Goal: Obtain resource: Obtain resource

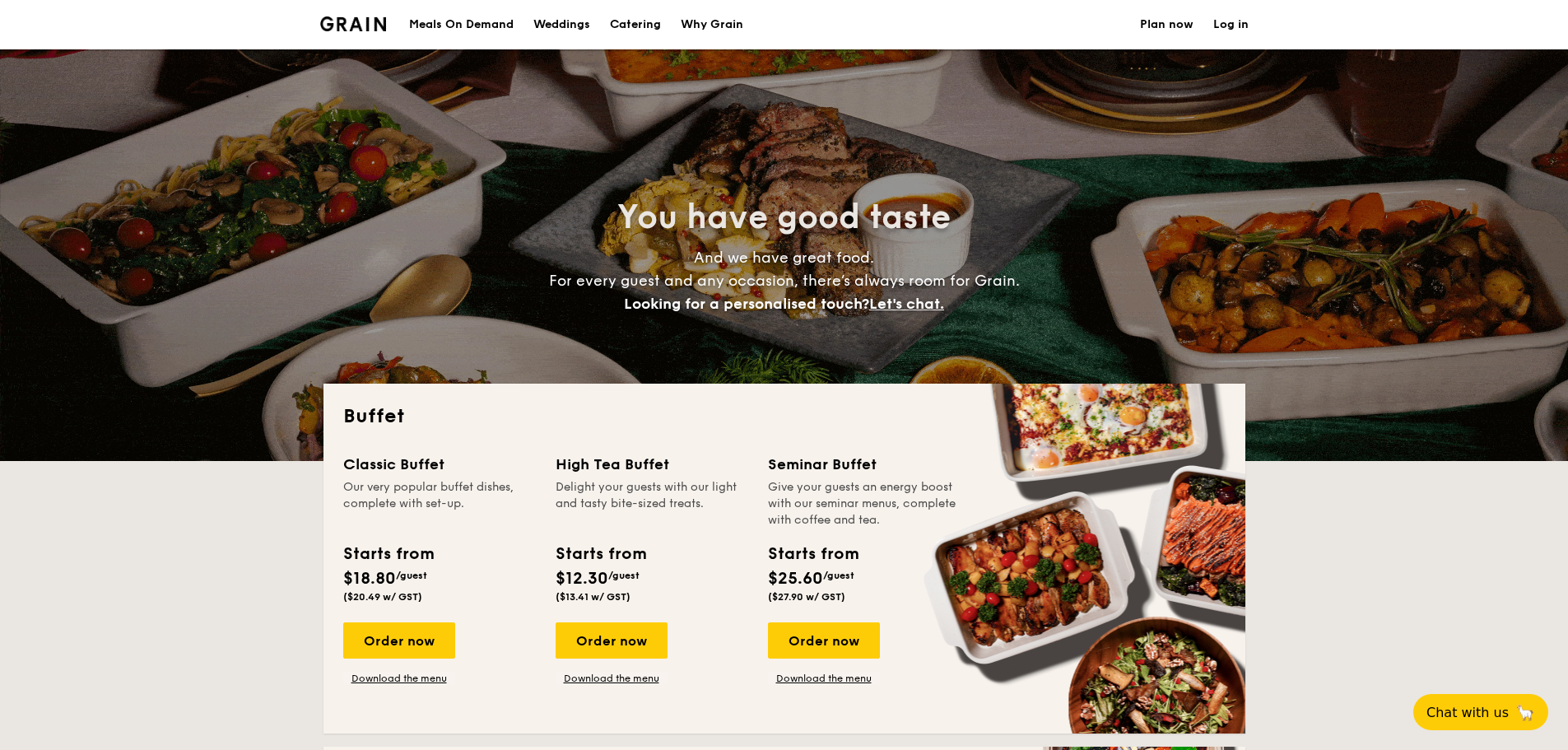
select select
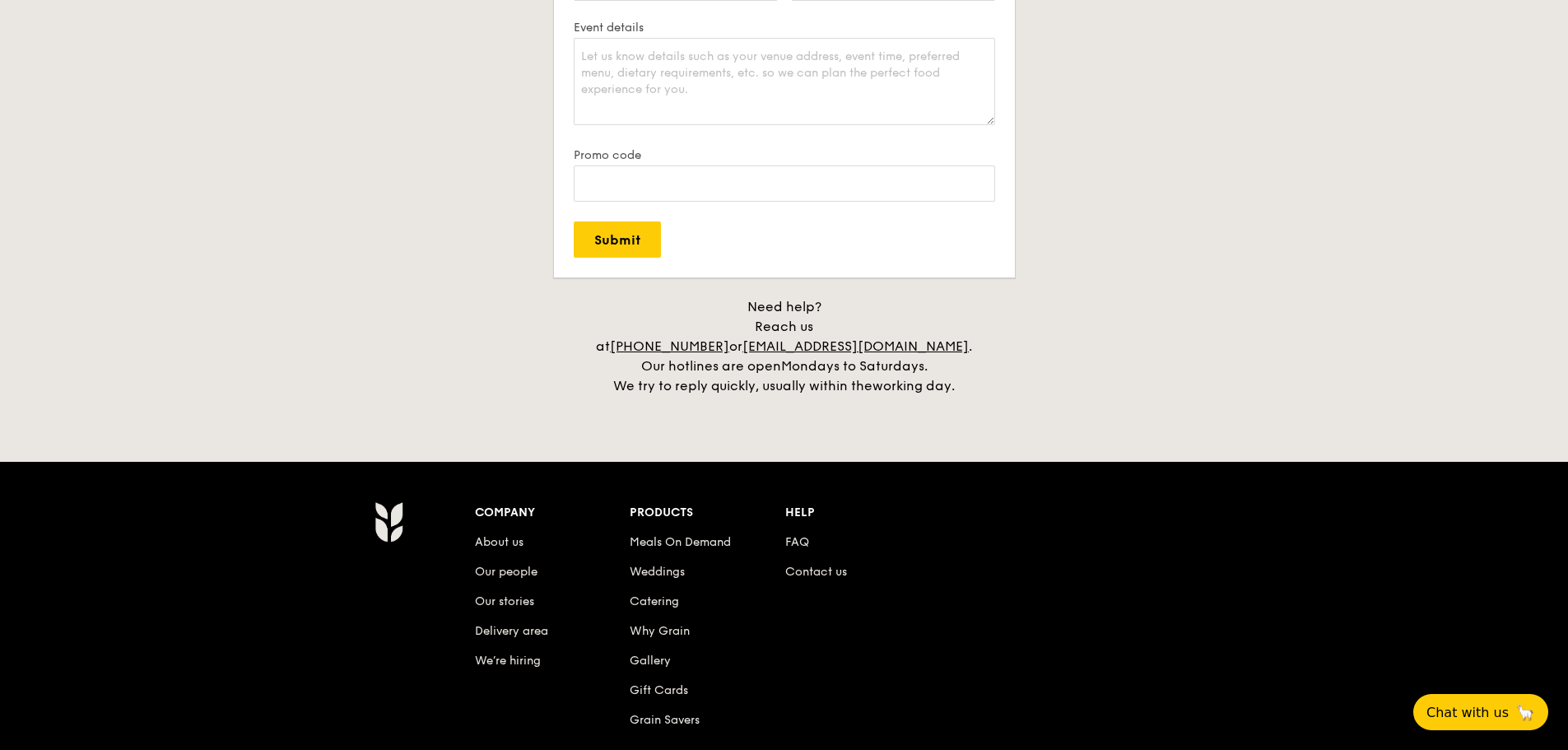
scroll to position [3376, 0]
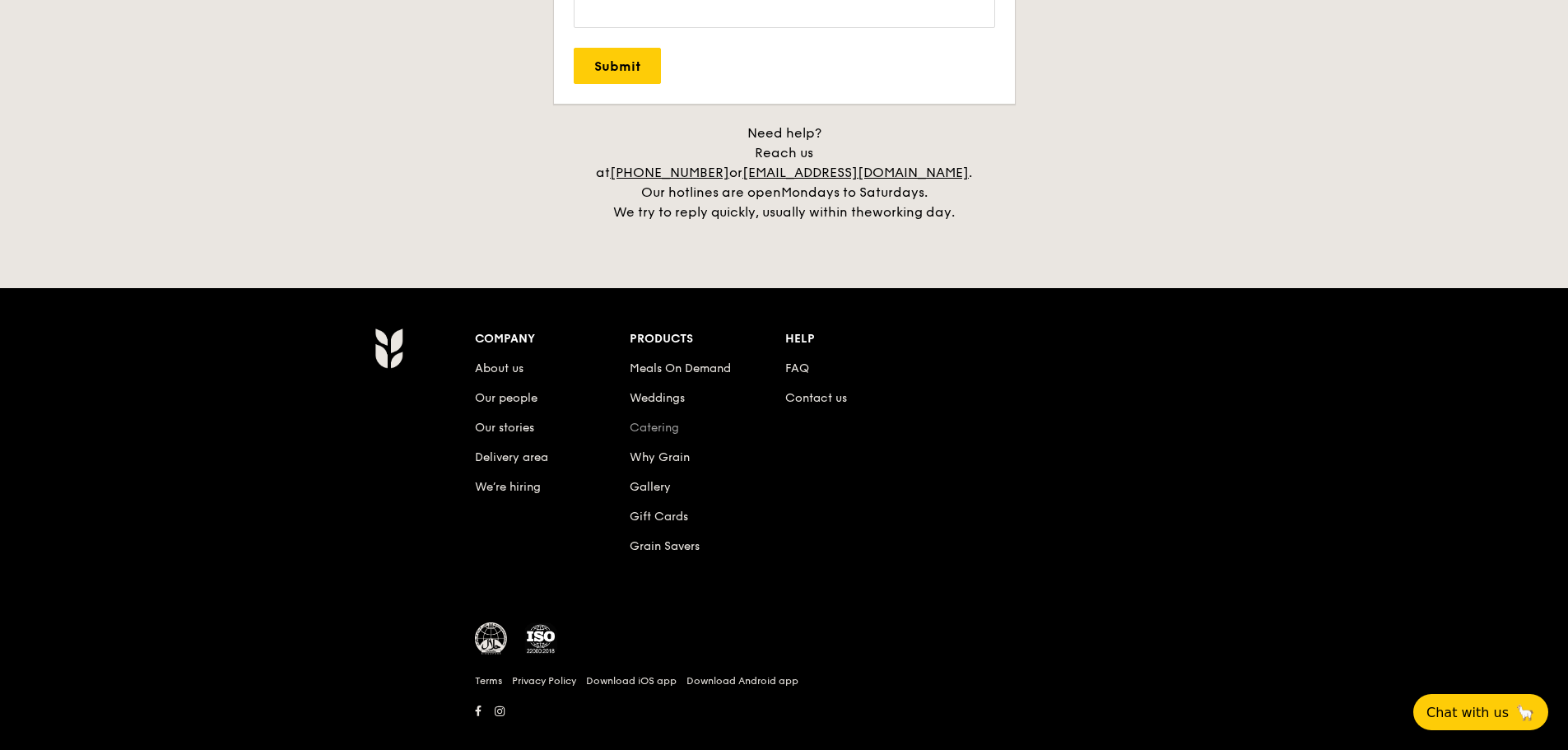
click at [666, 421] on link "Catering" at bounding box center [654, 428] width 49 height 14
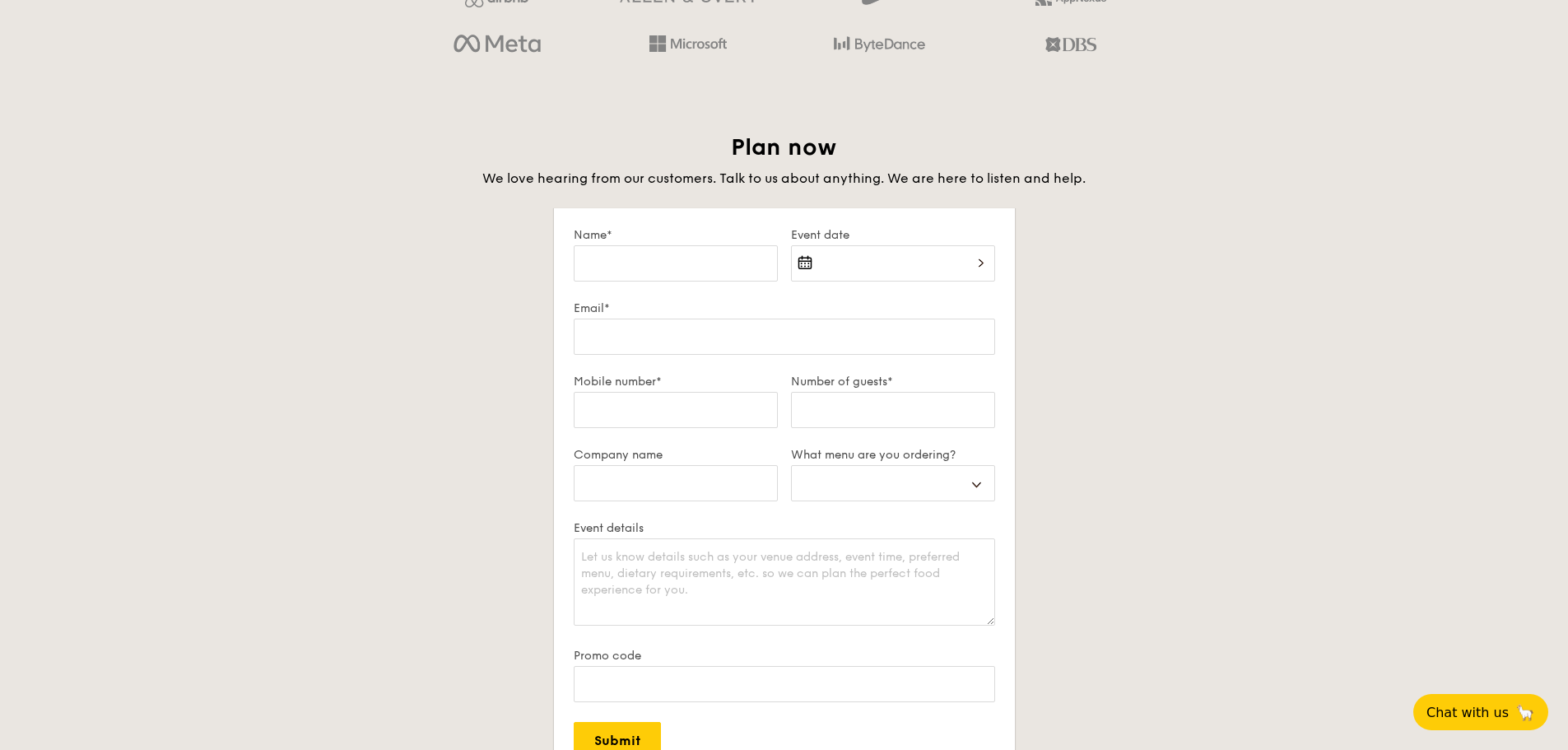
scroll to position [2393, 0]
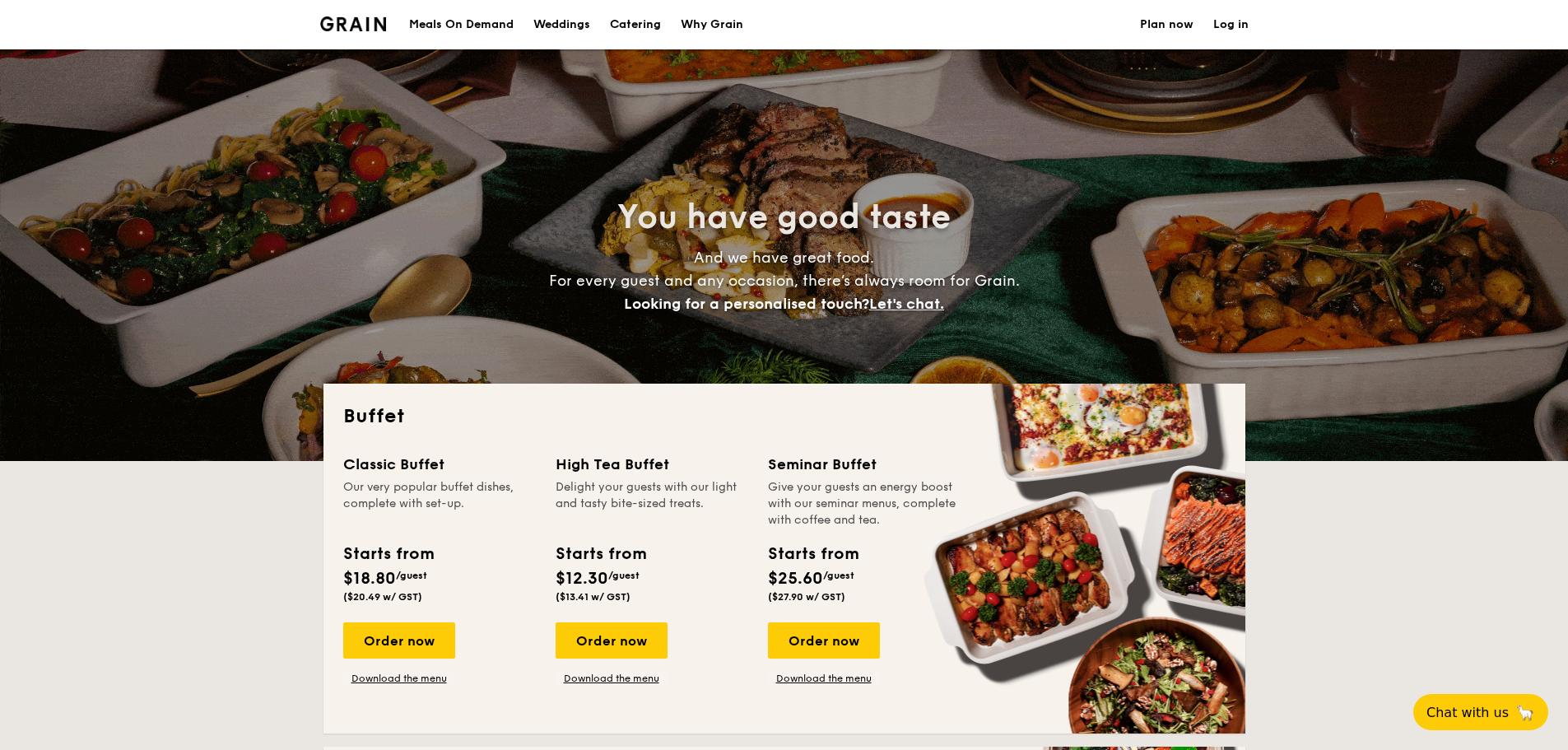
select select
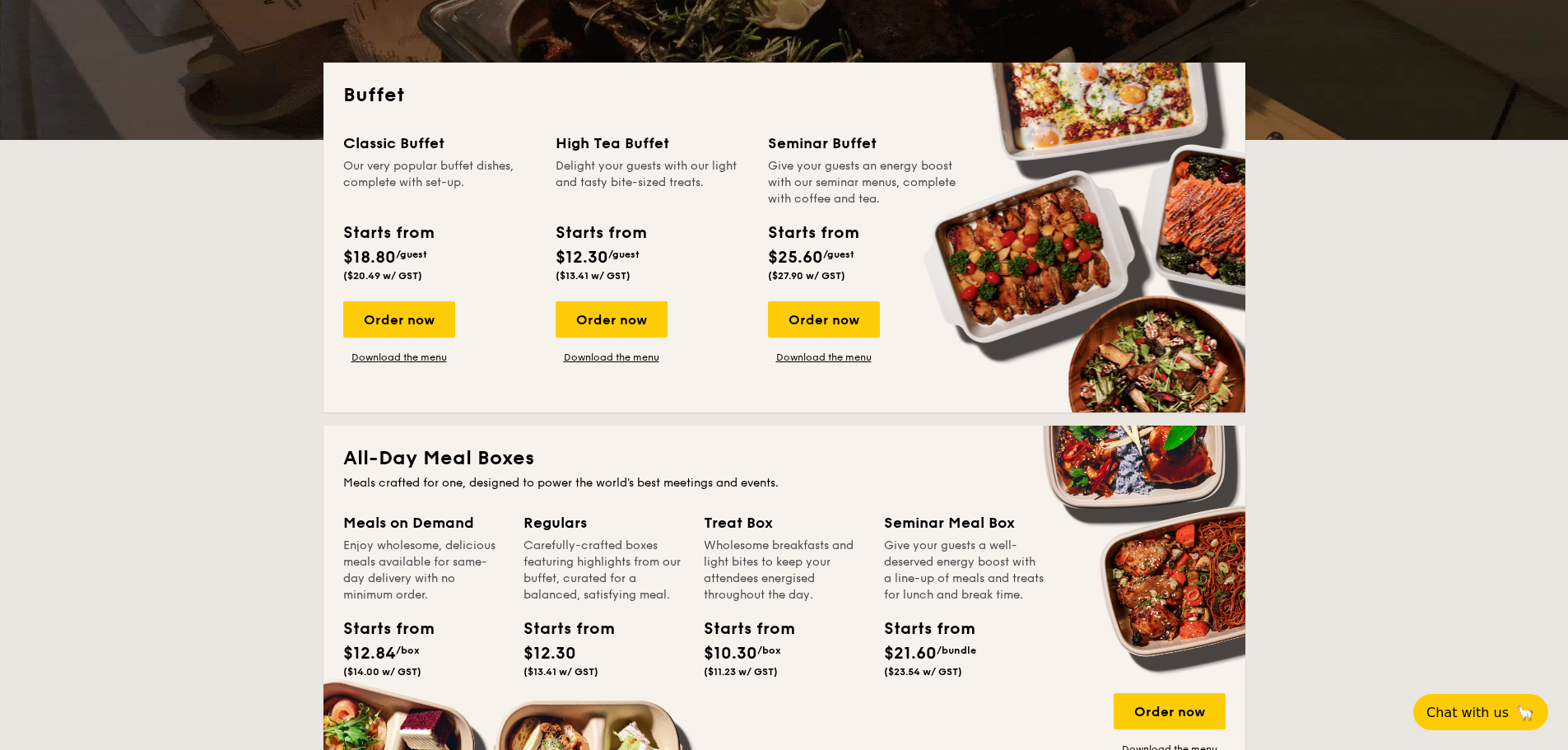
scroll to position [329, 0]
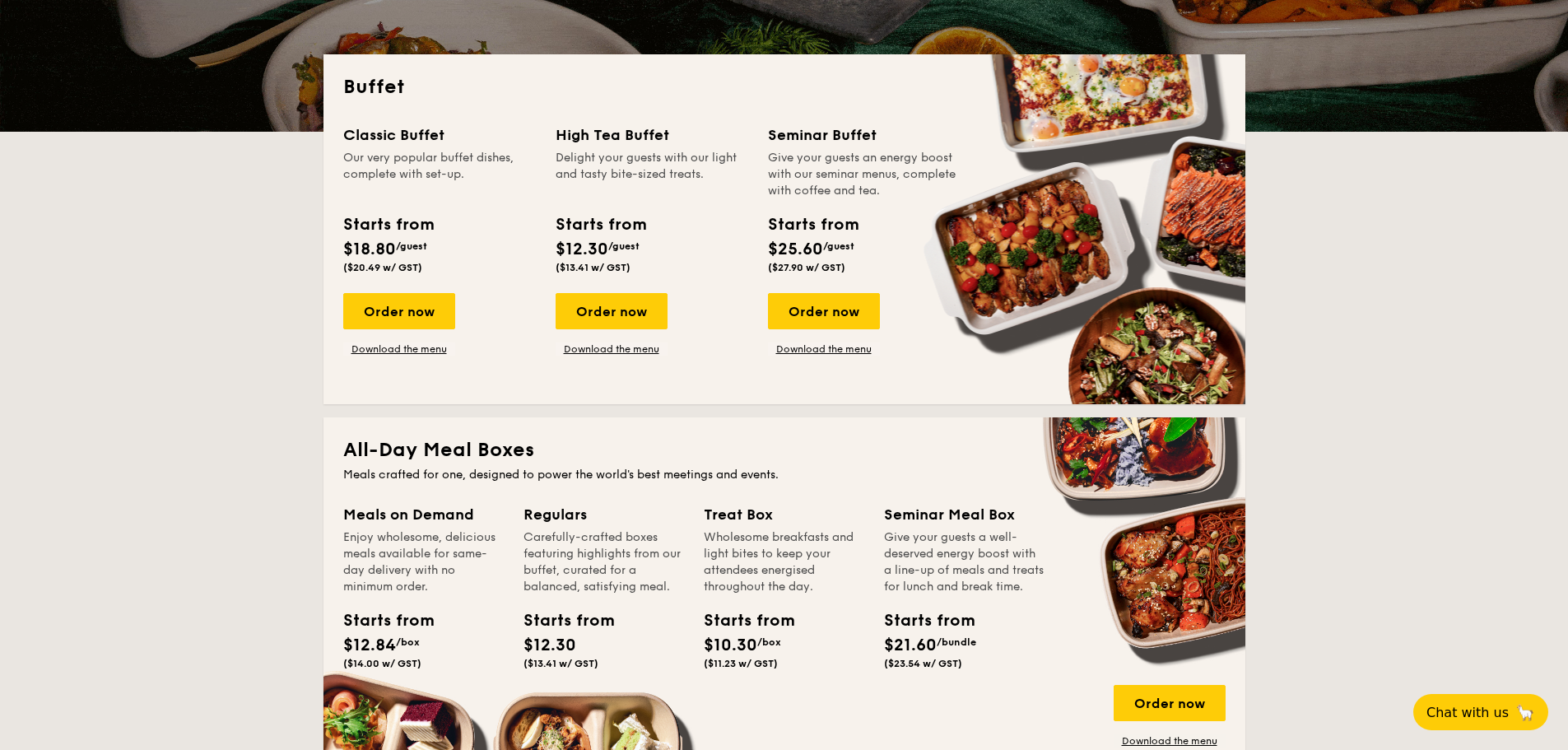
click at [608, 143] on div "High Tea Buffet" at bounding box center [652, 135] width 193 height 23
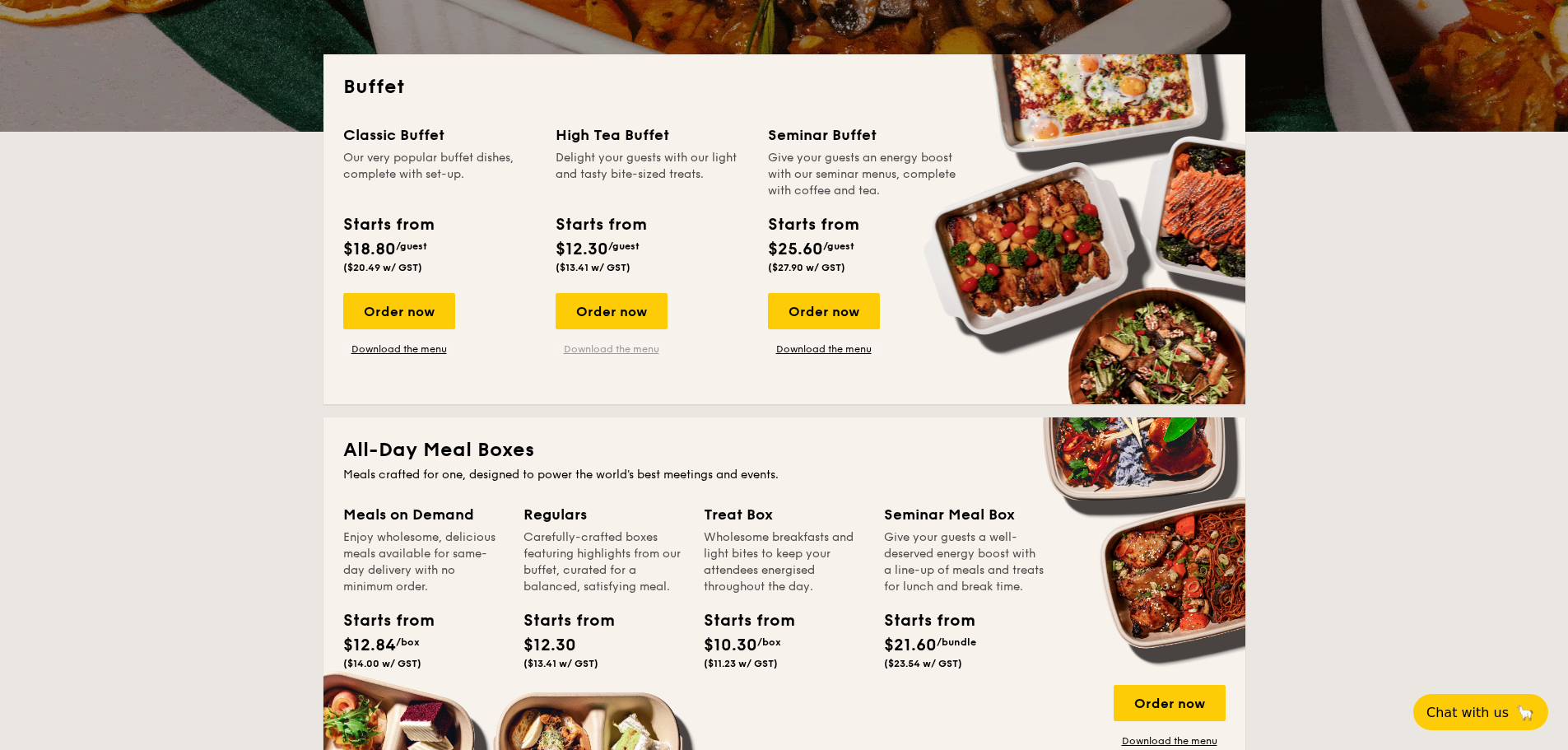
click at [640, 352] on link "Download the menu" at bounding box center [611, 349] width 112 height 13
